Goal: Transaction & Acquisition: Purchase product/service

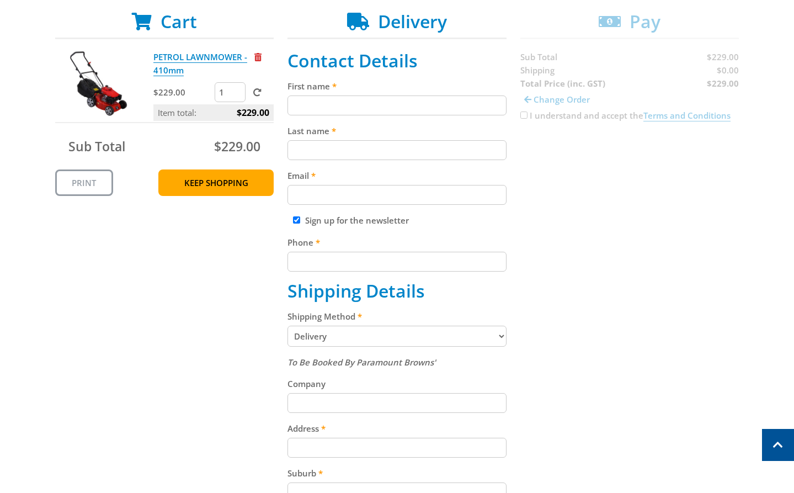
scroll to position [224, 0]
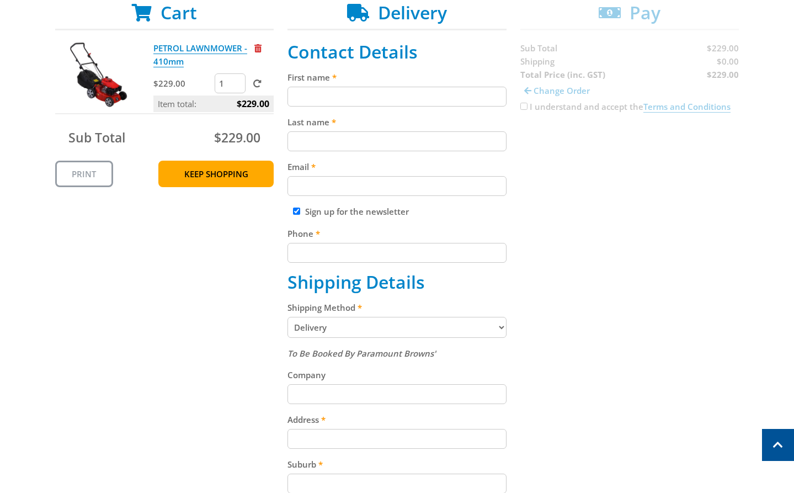
click at [352, 103] on input "First name" at bounding box center [397, 97] width 219 height 20
paste input "[PERSON_NAME]"
type input "[PERSON_NAME]"
click at [327, 126] on label "Last name" at bounding box center [397, 121] width 219 height 13
click at [327, 131] on input "Last name" at bounding box center [397, 141] width 219 height 20
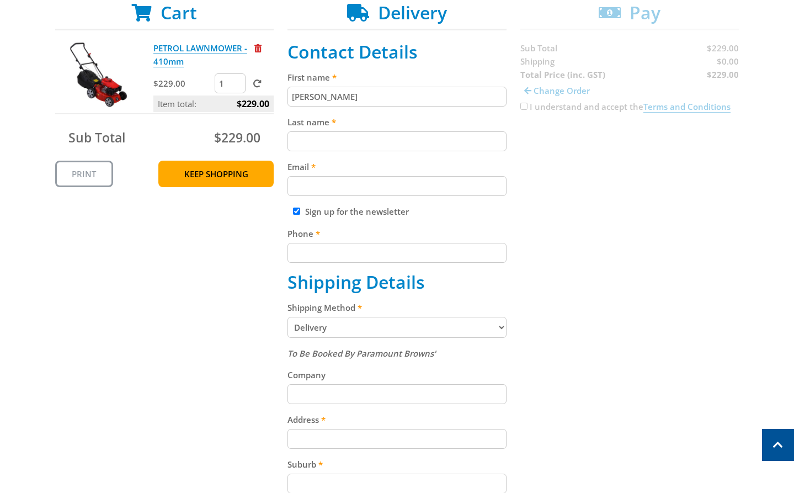
paste input "[PERSON_NAME]"
click at [315, 145] on input "[PERSON_NAME]" at bounding box center [397, 141] width 219 height 20
type input "[PERSON_NAME]"
drag, startPoint x: 310, startPoint y: 174, endPoint x: 374, endPoint y: 181, distance: 64.4
click at [310, 174] on div "Email" at bounding box center [397, 178] width 219 height 36
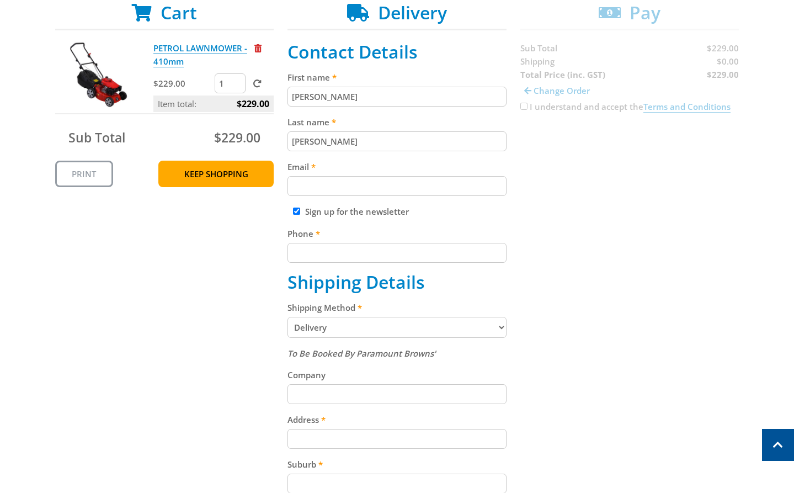
click at [328, 185] on input "Email" at bounding box center [397, 186] width 219 height 20
paste input "[EMAIL_ADDRESS][DOMAIN_NAME]"
type input "[EMAIL_ADDRESS][DOMAIN_NAME]"
click at [305, 249] on input "Phone" at bounding box center [397, 253] width 219 height 20
paste input "[PHONE_NUMBER]"
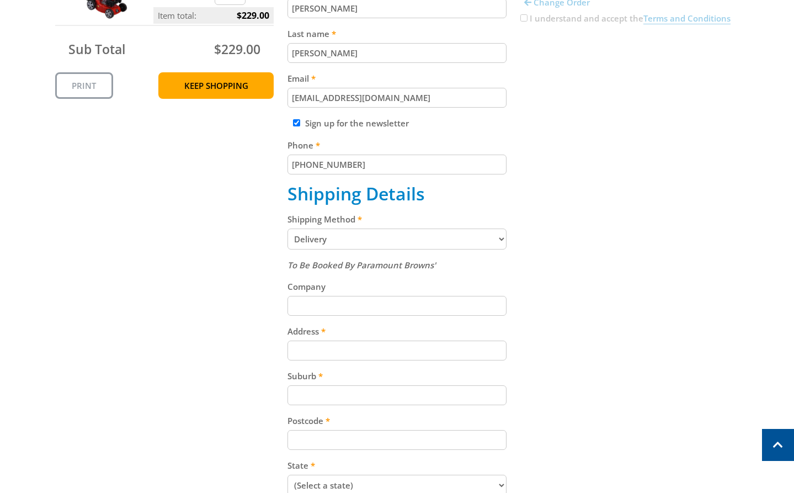
scroll to position [315, 0]
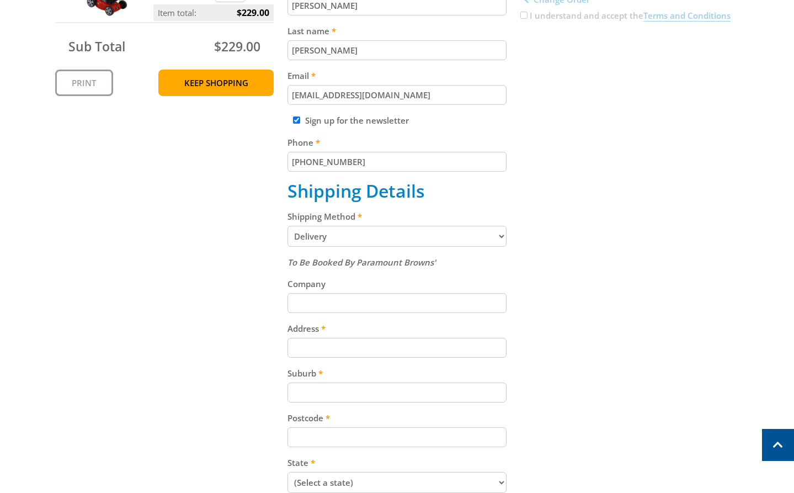
type input "[PHONE_NUMBER]"
click at [392, 229] on select "Pickup from Gepps Cross Delivery" at bounding box center [397, 236] width 219 height 21
click at [381, 238] on select "Pickup from Gepps Cross Delivery" at bounding box center [397, 236] width 219 height 21
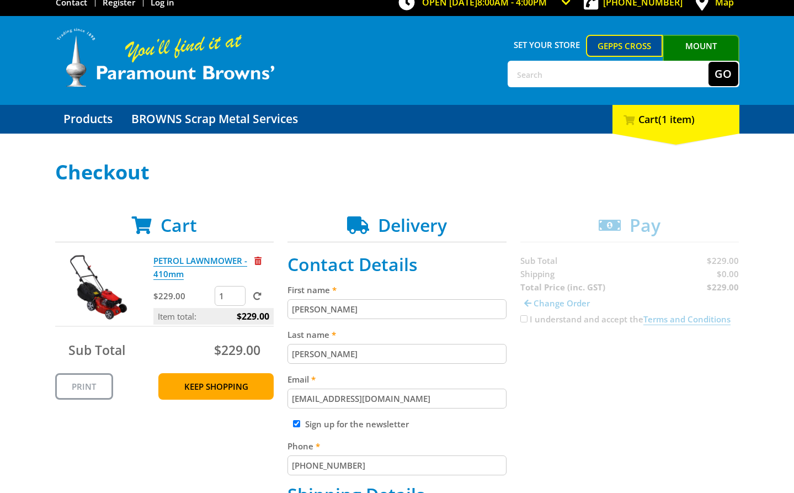
scroll to position [0, 0]
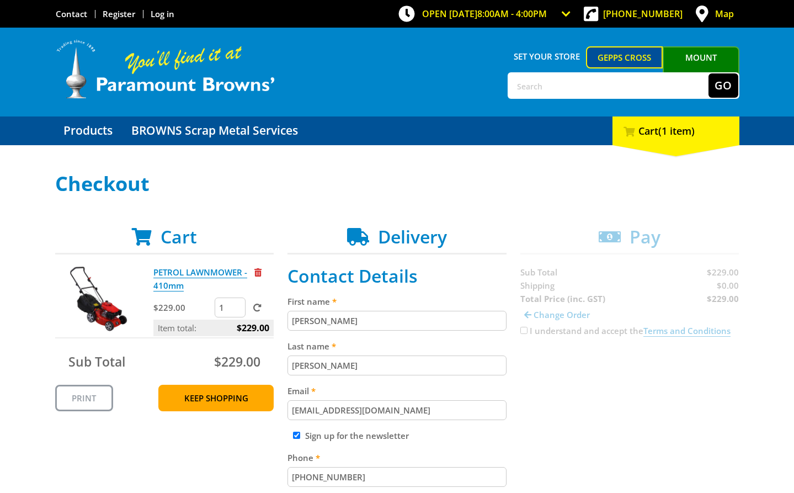
click at [705, 49] on link "Mount [PERSON_NAME]" at bounding box center [701, 67] width 77 height 42
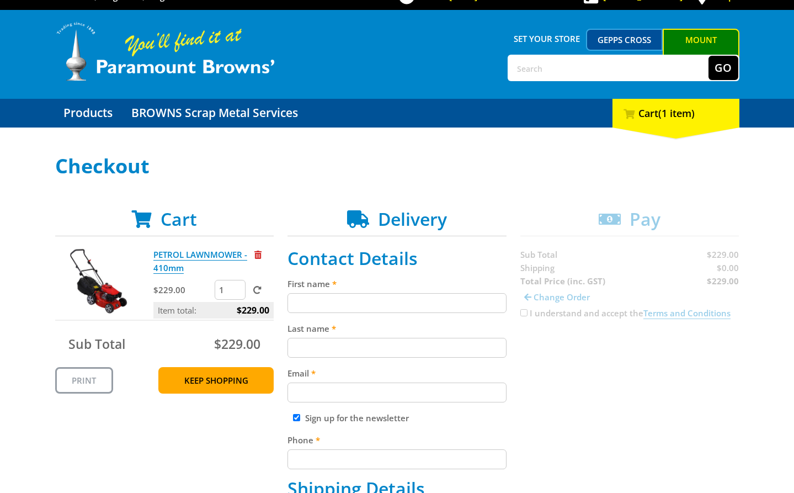
scroll to position [108, 0]
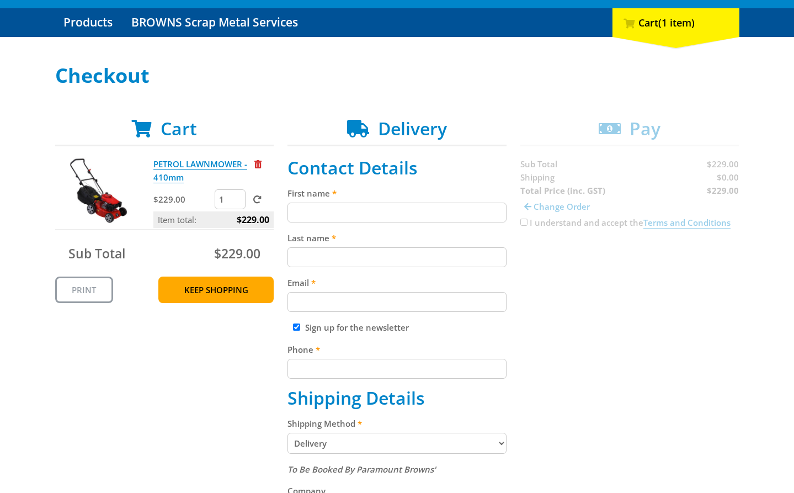
click at [326, 439] on select "Pickup from [GEOGRAPHIC_DATA][PERSON_NAME] Delivery" at bounding box center [397, 443] width 219 height 21
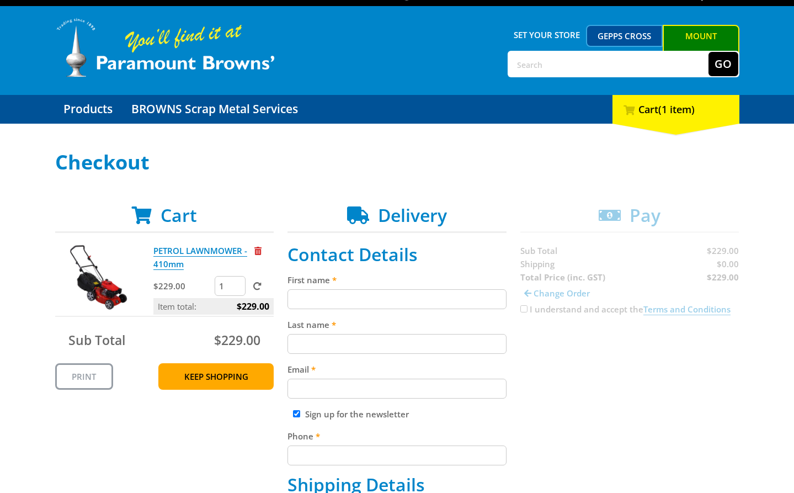
scroll to position [0, 0]
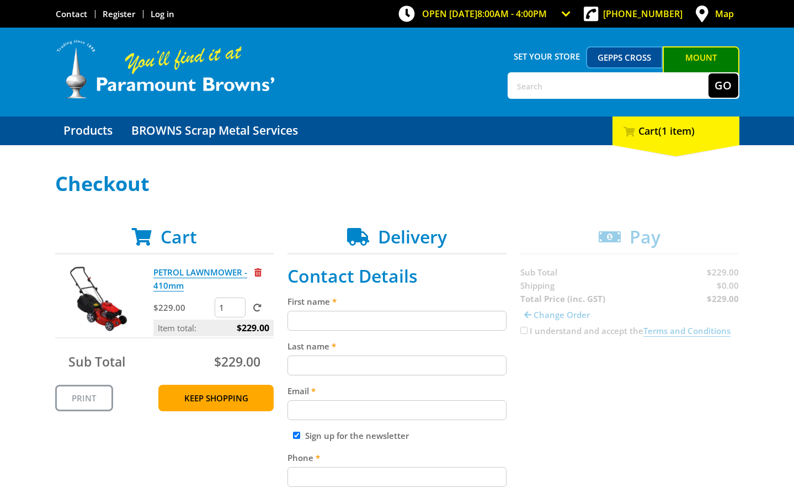
click at [299, 325] on input "First name" at bounding box center [397, 321] width 219 height 20
click at [322, 324] on input "First name" at bounding box center [397, 321] width 219 height 20
paste input "[PERSON_NAME]"
type input "[PERSON_NAME]"
click at [312, 364] on input "Last name" at bounding box center [397, 366] width 219 height 20
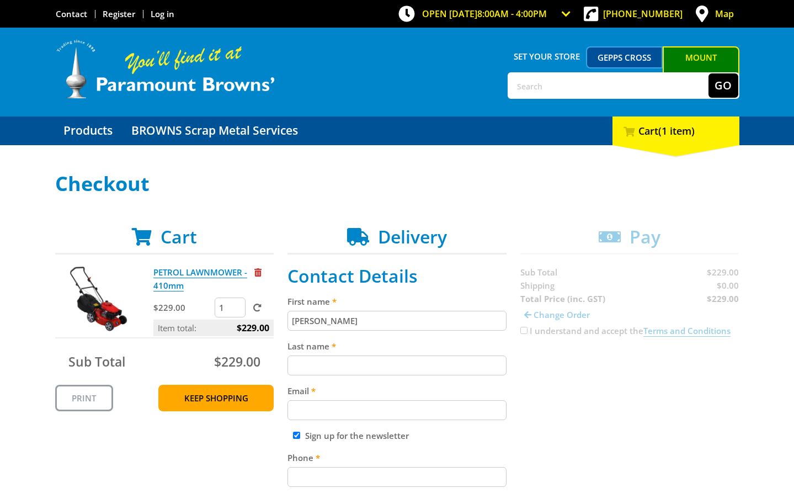
paste input "[PERSON_NAME]"
type input "[PERSON_NAME]"
click at [313, 405] on input "Email" at bounding box center [397, 410] width 219 height 20
paste input "[EMAIL_ADDRESS][DOMAIN_NAME]"
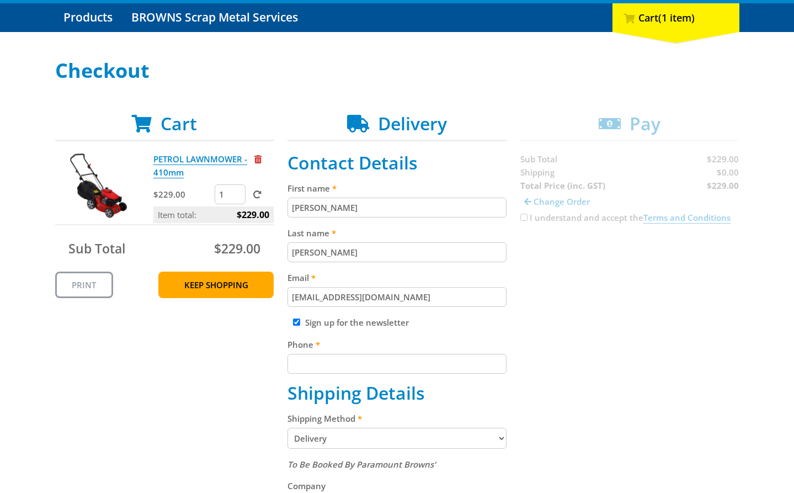
scroll to position [126, 0]
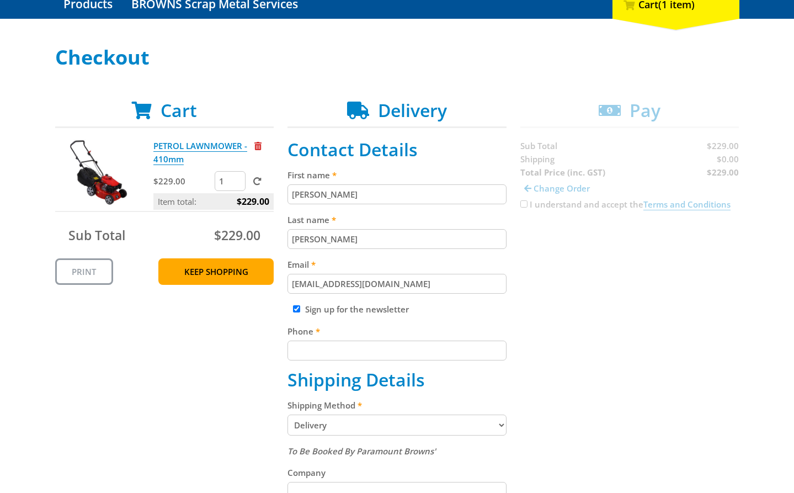
type input "[EMAIL_ADDRESS][DOMAIN_NAME]"
drag, startPoint x: 300, startPoint y: 361, endPoint x: 423, endPoint y: 344, distance: 124.1
click at [303, 361] on fieldset "Contact Details First name [PERSON_NAME] Last name [PERSON_NAME] Email [EMAIL_A…" at bounding box center [397, 453] width 219 height 628
paste input "[PHONE_NUMBER]"
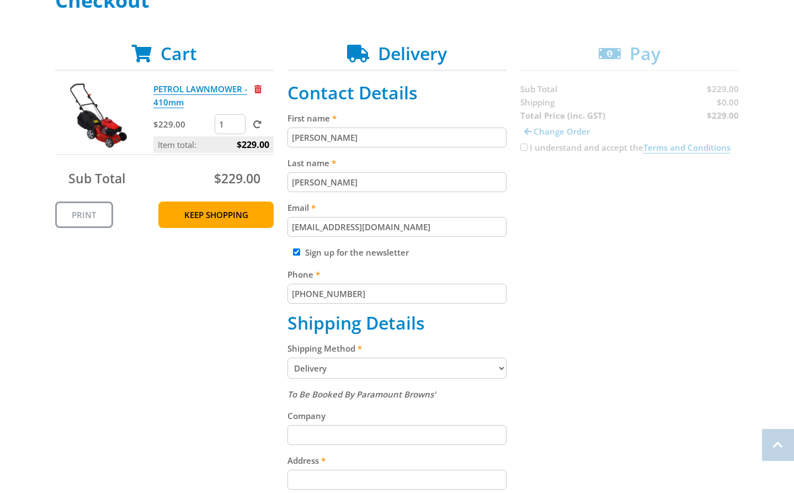
scroll to position [186, 0]
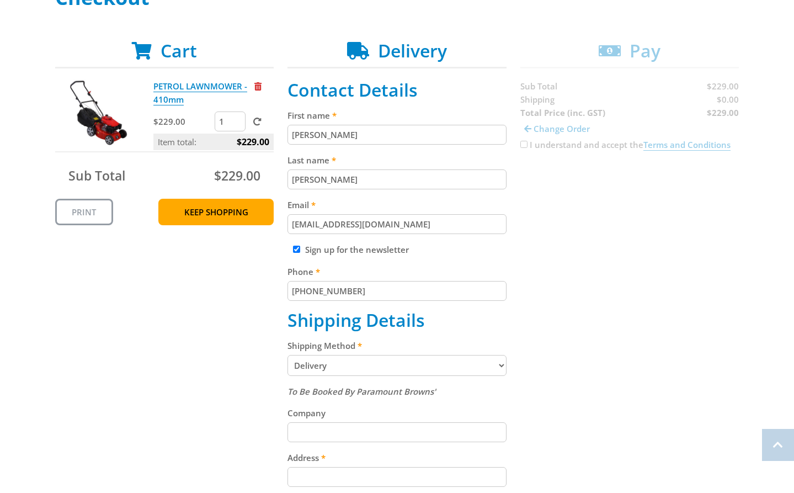
type input "[PHONE_NUMBER]"
click at [333, 367] on select "Pickup from [GEOGRAPHIC_DATA][PERSON_NAME] Delivery" at bounding box center [397, 365] width 219 height 21
click at [356, 361] on select "Pickup from [GEOGRAPHIC_DATA][PERSON_NAME] Delivery" at bounding box center [397, 365] width 219 height 21
select select "Pickup"
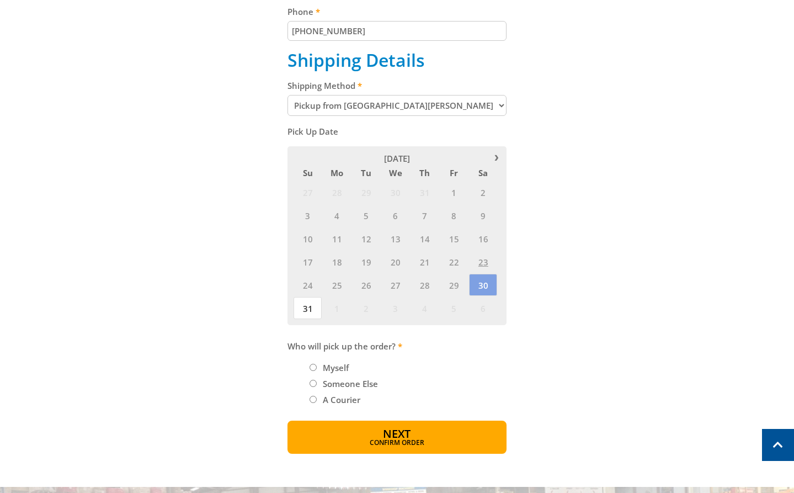
scroll to position [450, 0]
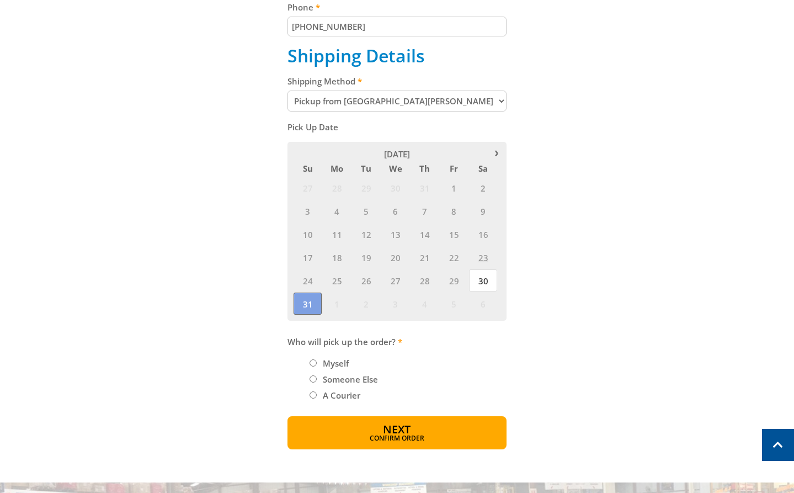
click at [300, 303] on span "31" at bounding box center [308, 304] width 28 height 22
click at [483, 284] on span "30" at bounding box center [483, 280] width 28 height 22
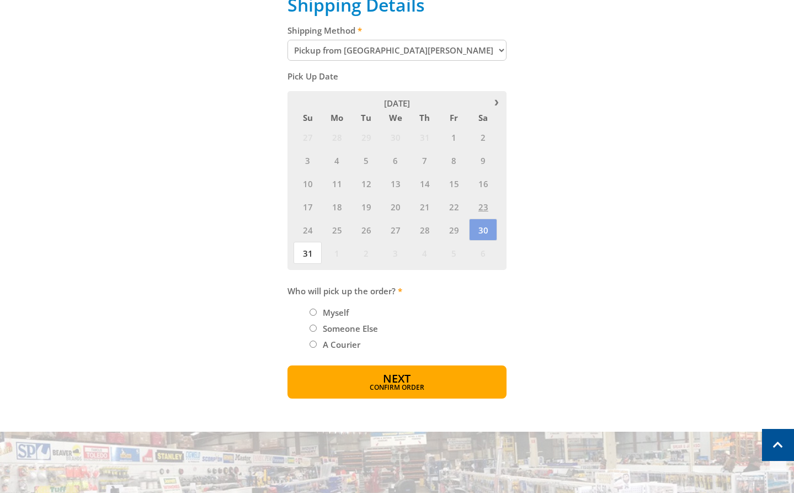
scroll to position [503, 0]
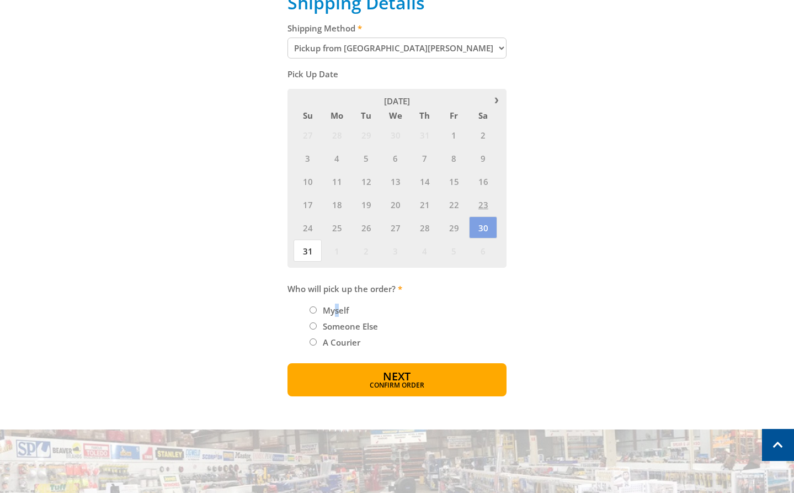
click at [337, 306] on label "Myself" at bounding box center [336, 310] width 34 height 19
click at [310, 308] on input "Myself" at bounding box center [313, 309] width 7 height 7
radio input "true"
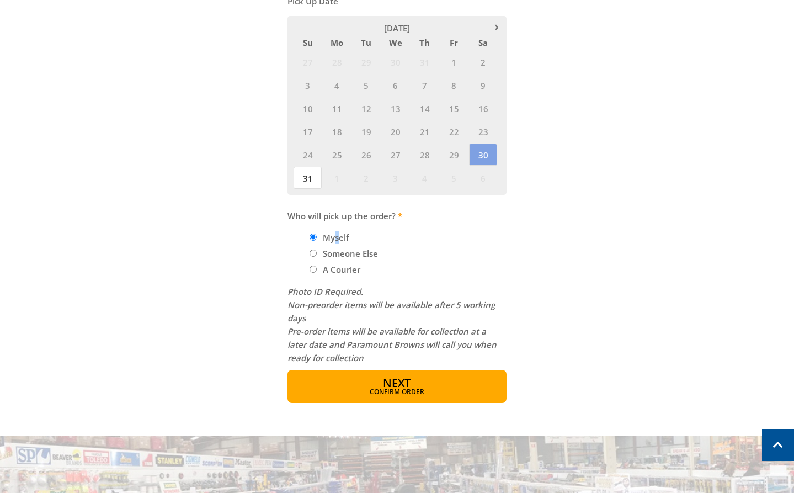
scroll to position [735, 0]
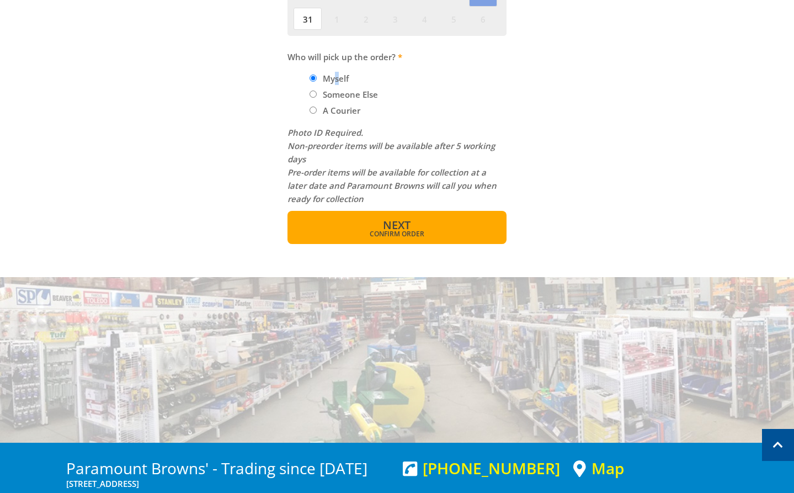
click at [364, 236] on span "Confirm order" at bounding box center [397, 234] width 172 height 7
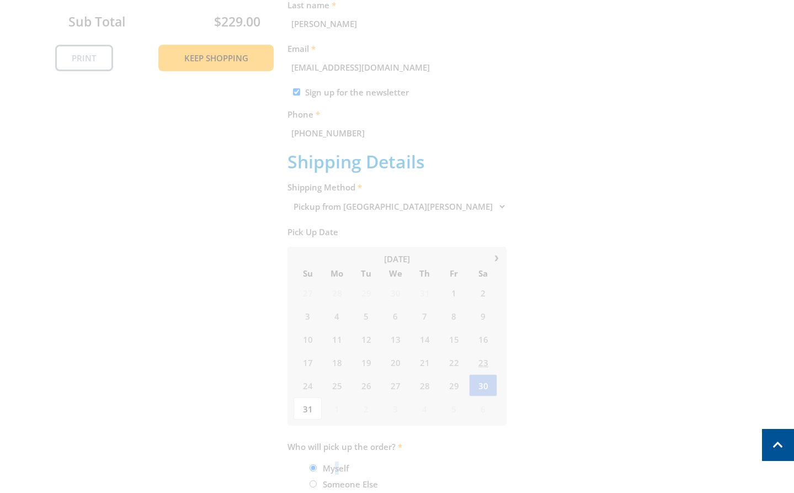
scroll to position [402, 0]
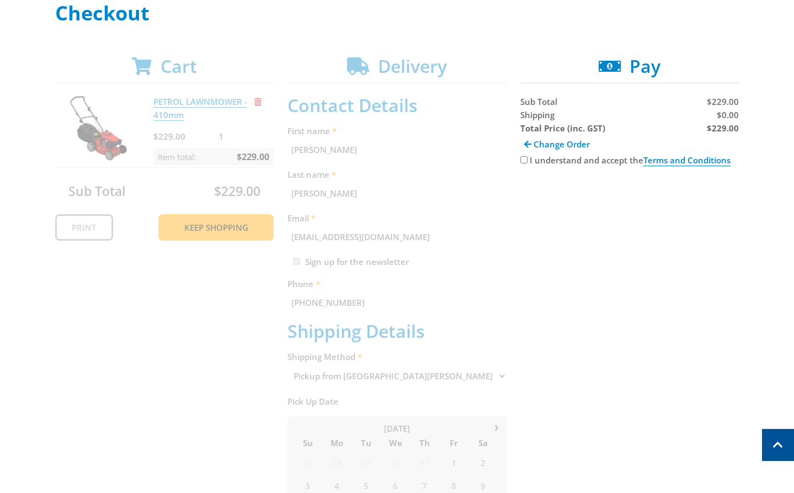
scroll to position [168, 0]
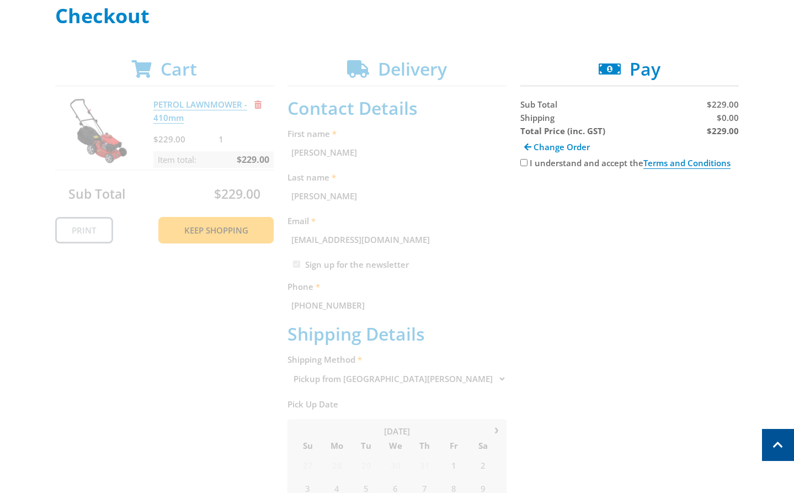
click at [527, 165] on input "I understand and accept the Terms and Conditions" at bounding box center [524, 162] width 7 height 7
checkbox input "true"
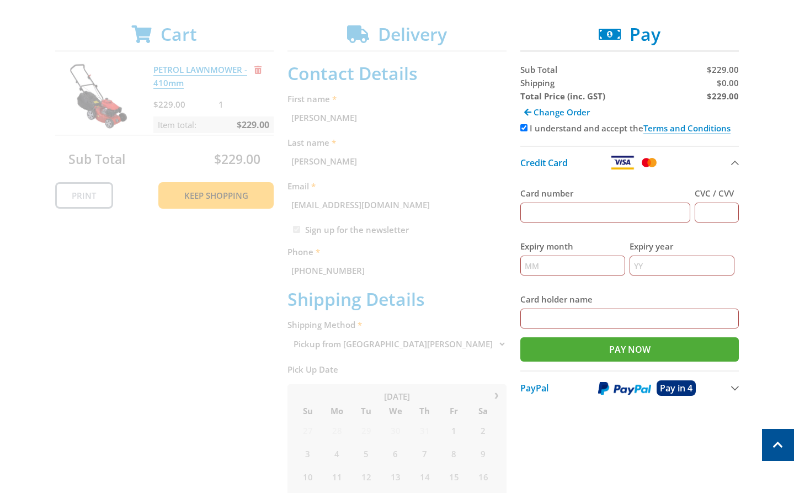
scroll to position [210, 0]
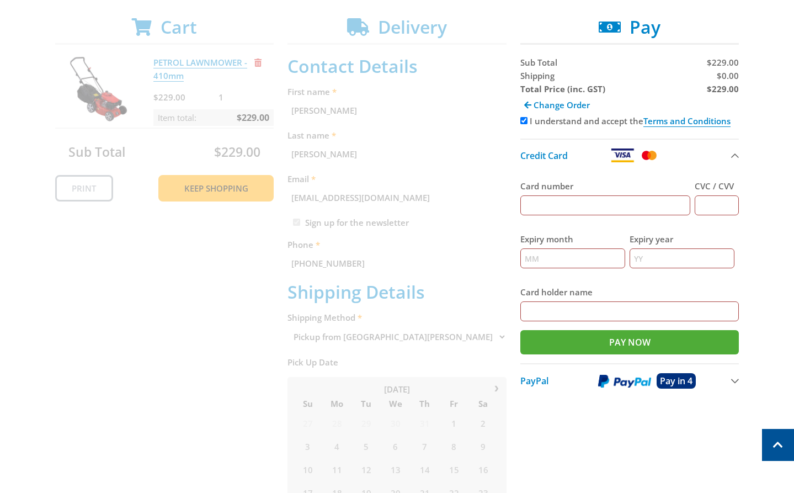
click at [548, 206] on input "Card number" at bounding box center [606, 205] width 171 height 20
type input "5454545454545454"
type input "123"
type input "12"
type input "2025"
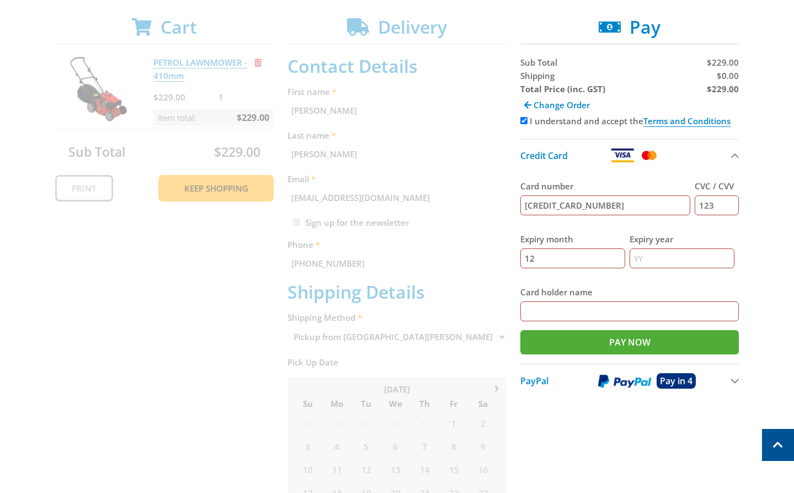
type input "john"
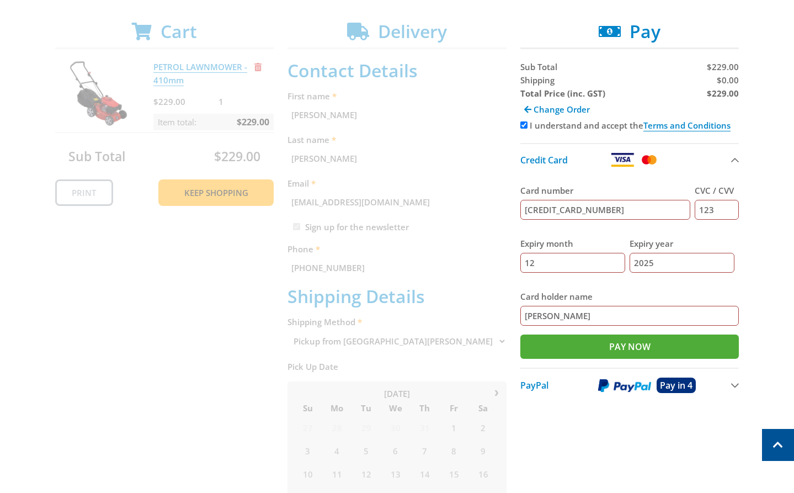
scroll to position [95, 0]
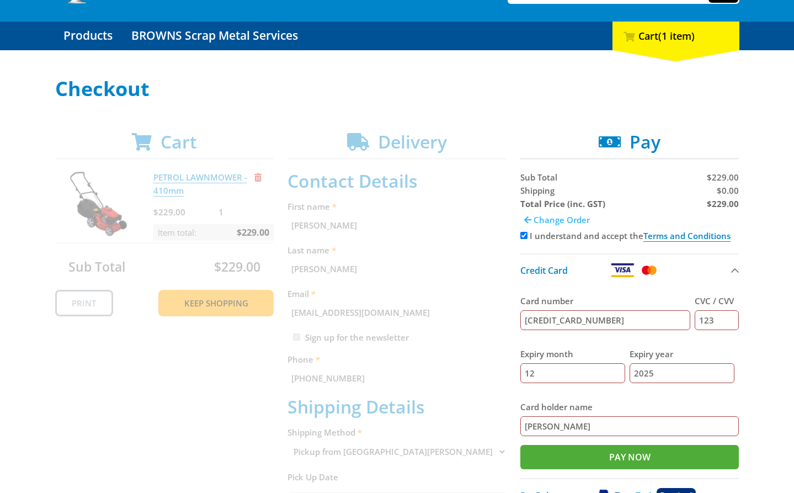
click at [551, 221] on span "Change Order" at bounding box center [562, 219] width 56 height 11
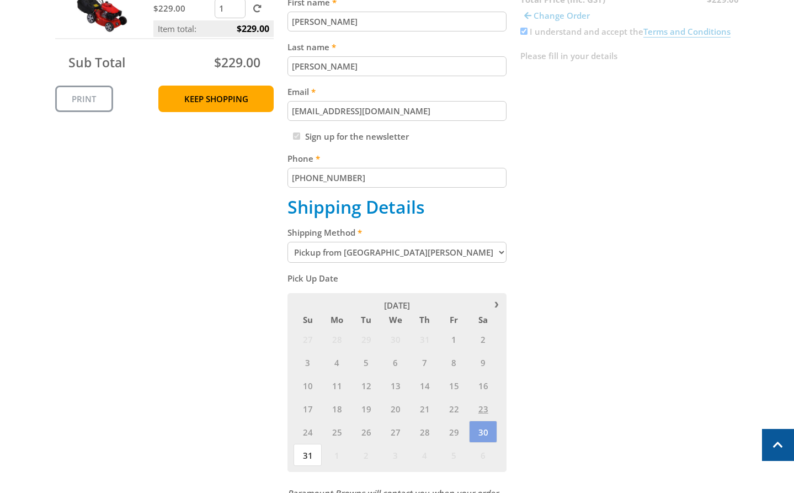
scroll to position [312, 0]
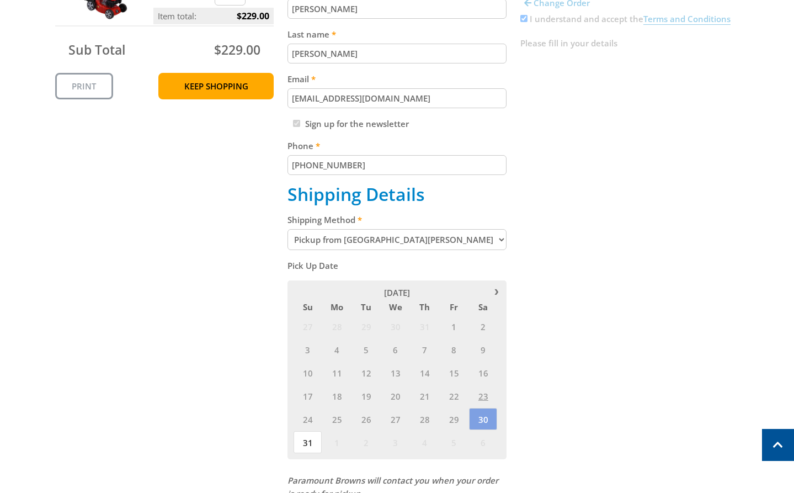
click at [395, 237] on select "Pickup from [GEOGRAPHIC_DATA][PERSON_NAME] Delivery" at bounding box center [397, 239] width 219 height 21
select select "Delivery"
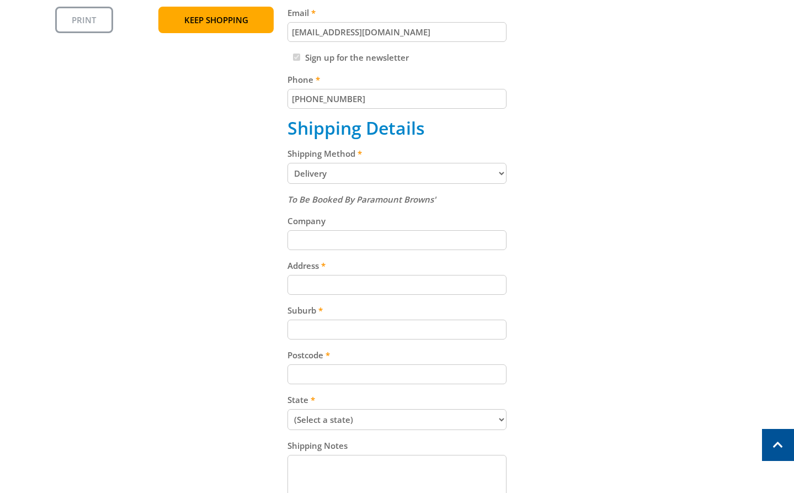
scroll to position [380, 0]
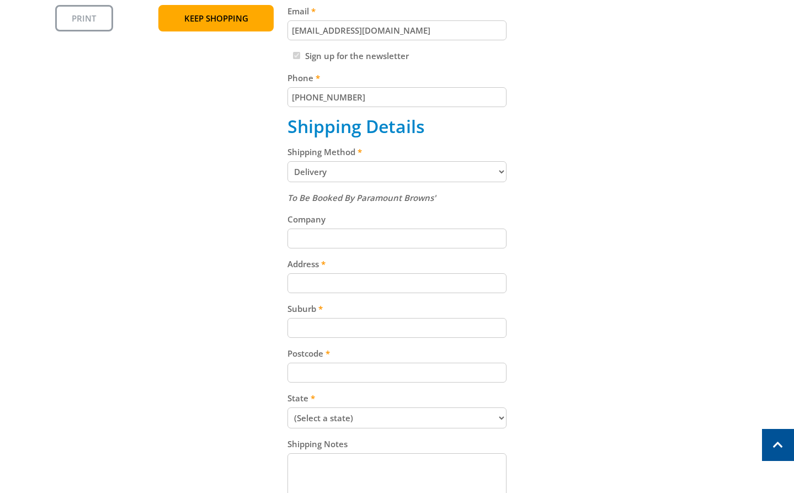
click at [312, 274] on input "Address" at bounding box center [397, 283] width 219 height 20
paste input "15 Follett Close"
type input "15 Follett Close"
click at [306, 318] on input "Suburb" at bounding box center [397, 328] width 219 height 20
click at [266, 336] on div "Cart PETROL LAWNMOWER - 410mm $229.00 1 Item total: $229.00 Sub Total $229.00 P…" at bounding box center [397, 200] width 685 height 706
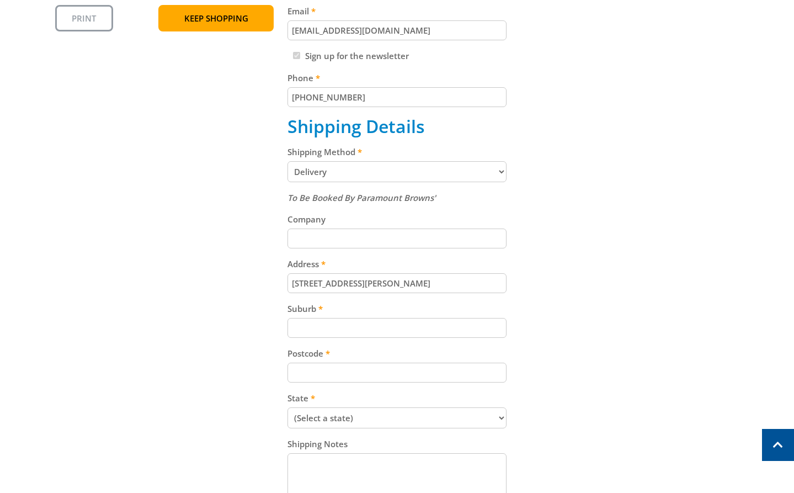
click at [336, 338] on div "To Be Booked By Paramount Browns' Company Address 15 Follett Close Suburb Postc…" at bounding box center [397, 348] width 219 height 314
click at [318, 330] on input "Suburb" at bounding box center [397, 328] width 219 height 20
paste input "Totness"
type input "Totness"
click at [314, 372] on input "Postcode" at bounding box center [397, 373] width 219 height 20
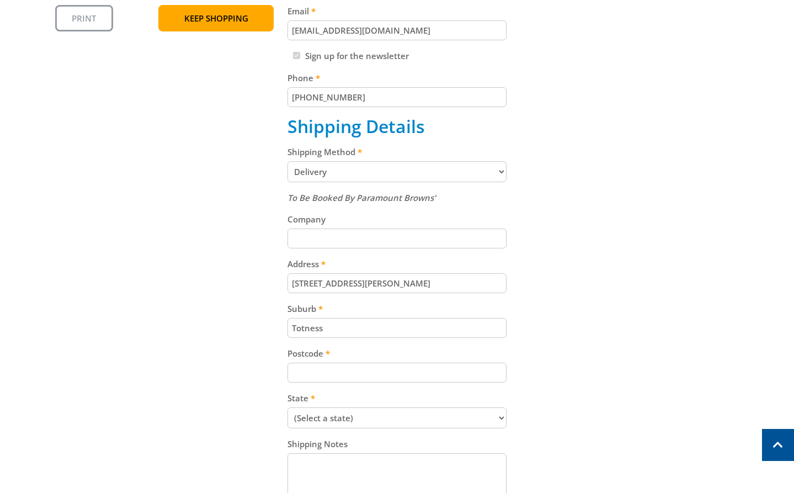
click at [321, 386] on div "To Be Booked By Paramount Browns' Company Address 15 Follett Close Suburb Totne…" at bounding box center [397, 348] width 219 height 314
click at [288, 377] on input "Postcode" at bounding box center [397, 373] width 219 height 20
click at [335, 377] on input "Postcode" at bounding box center [397, 373] width 219 height 20
paste input "5250"
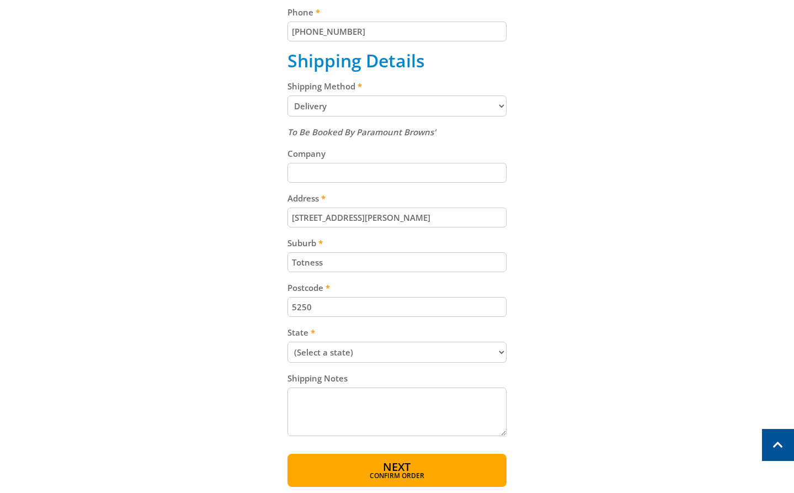
scroll to position [447, 0]
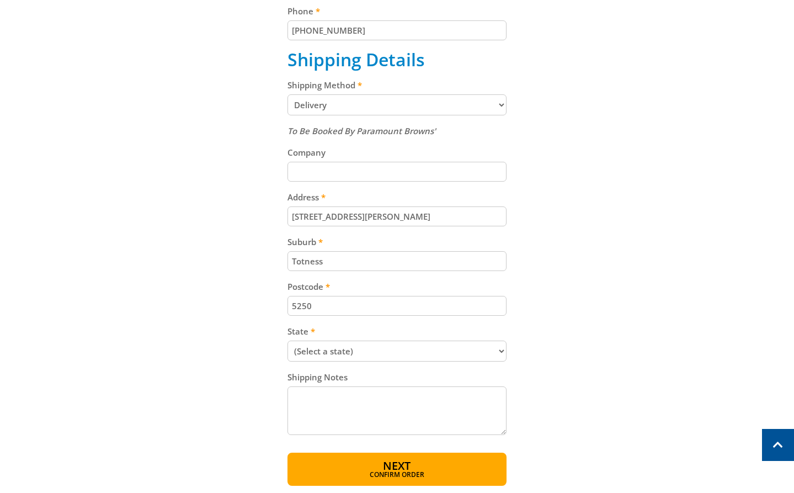
type input "5250"
click at [320, 344] on select "(Select a state) South Australia Victoria New South Wales Queensland Western Au…" at bounding box center [397, 351] width 219 height 21
select select "SA"
click at [288, 341] on select "(Select a state) South Australia Victoria New South Wales Queensland Western Au…" at bounding box center [397, 351] width 219 height 21
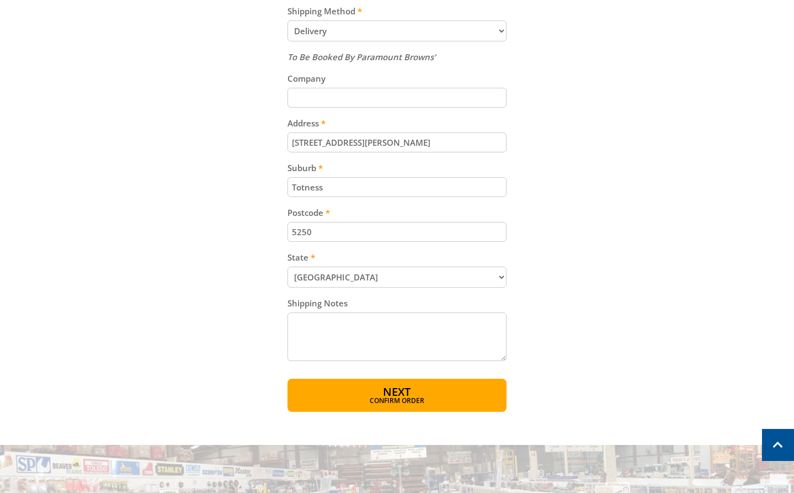
scroll to position [524, 0]
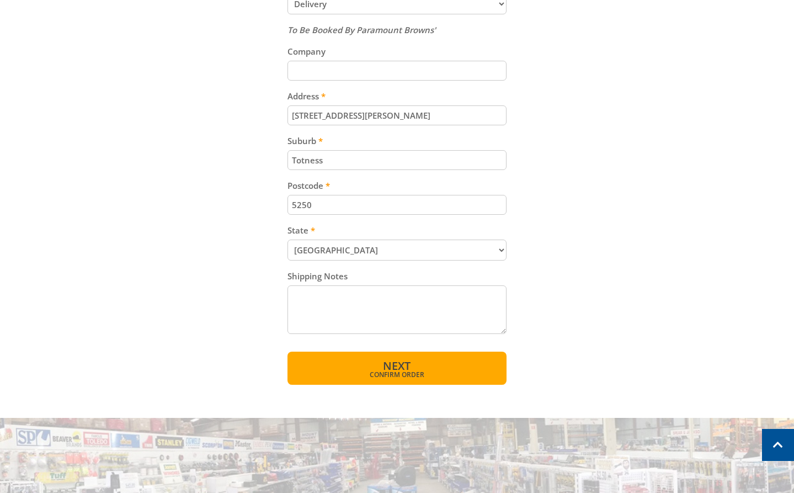
click at [374, 363] on button "Next Confirm order" at bounding box center [397, 368] width 219 height 33
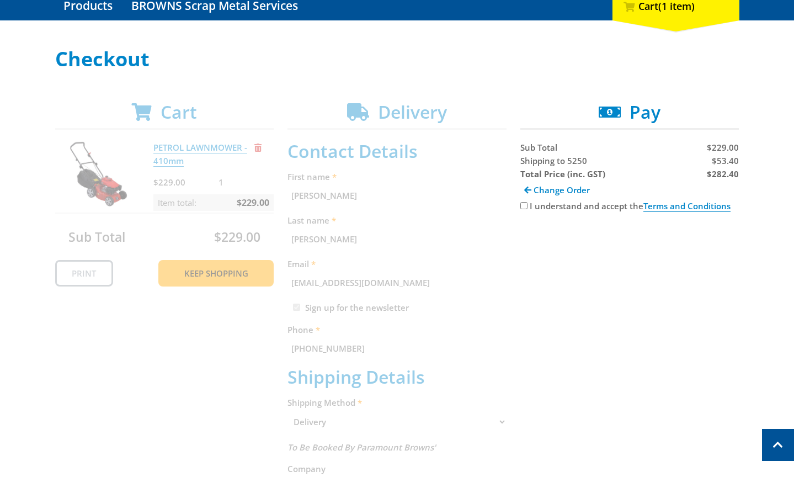
scroll to position [120, 0]
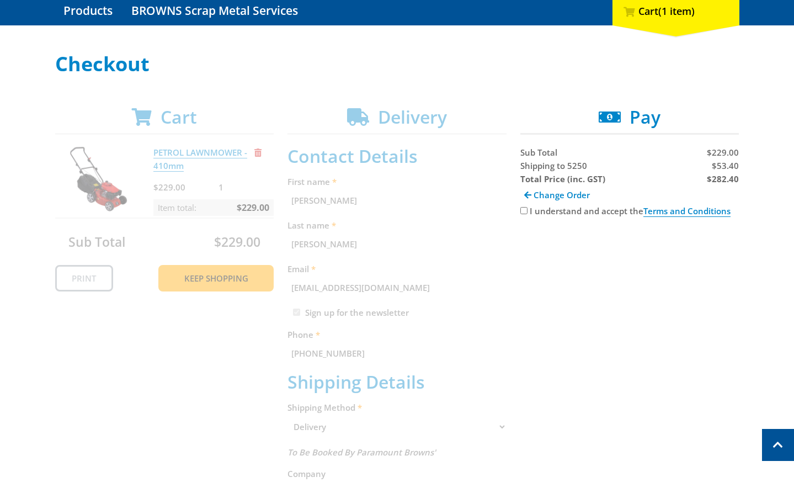
click at [527, 210] on div "I understand and accept the Terms and Conditions" at bounding box center [630, 210] width 219 height 13
click at [521, 213] on input "I understand and accept the Terms and Conditions" at bounding box center [524, 210] width 7 height 7
checkbox input "true"
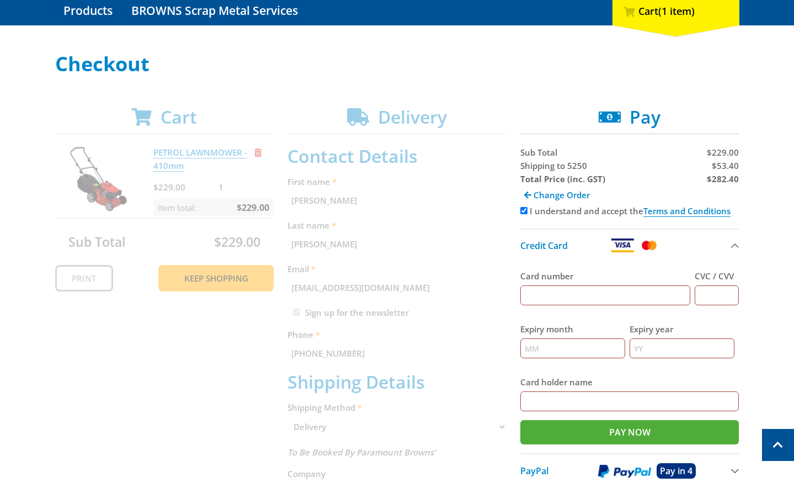
click at [556, 293] on input "Card number" at bounding box center [606, 295] width 171 height 20
type input "5454545454545454"
type input "123"
type input "12"
type input "2025"
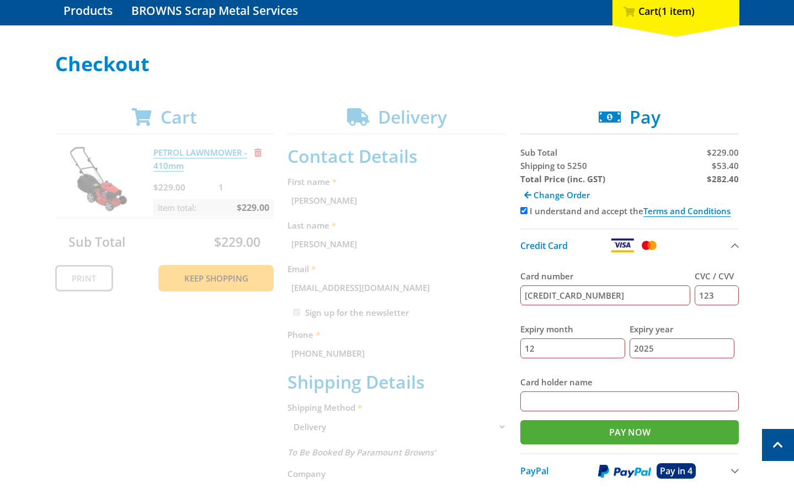
type input "john"
click at [718, 163] on span "$53.40" at bounding box center [725, 165] width 27 height 11
click at [720, 164] on span "$53.40" at bounding box center [725, 165] width 27 height 11
click at [724, 158] on div "$229.00" at bounding box center [685, 152] width 107 height 13
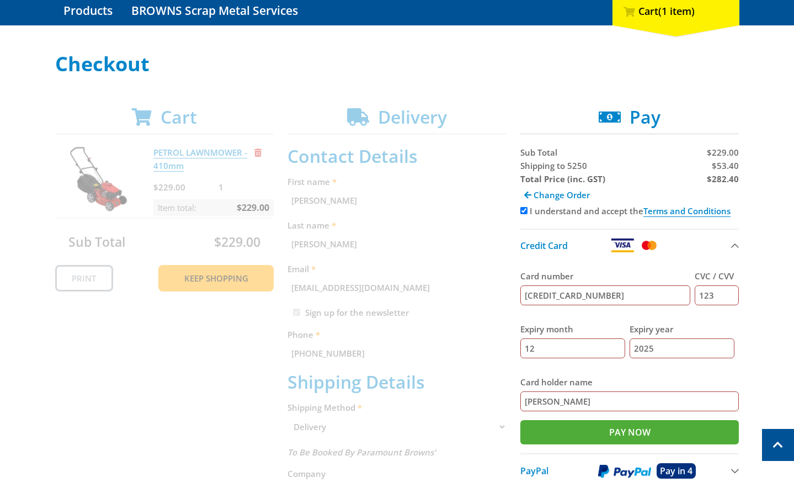
click at [729, 162] on span "$53.40" at bounding box center [725, 165] width 27 height 11
copy span "53.40"
click at [718, 178] on strong "$282.40" at bounding box center [723, 178] width 32 height 11
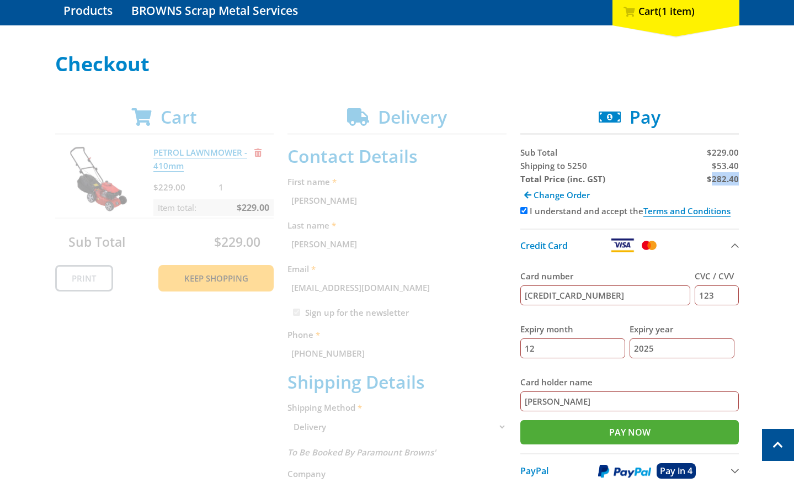
copy strong "282.40"
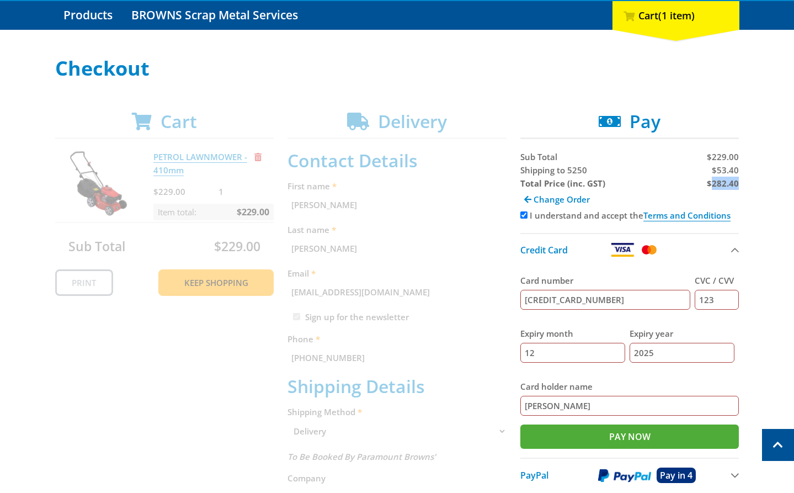
scroll to position [49, 0]
